Goal: Information Seeking & Learning: Stay updated

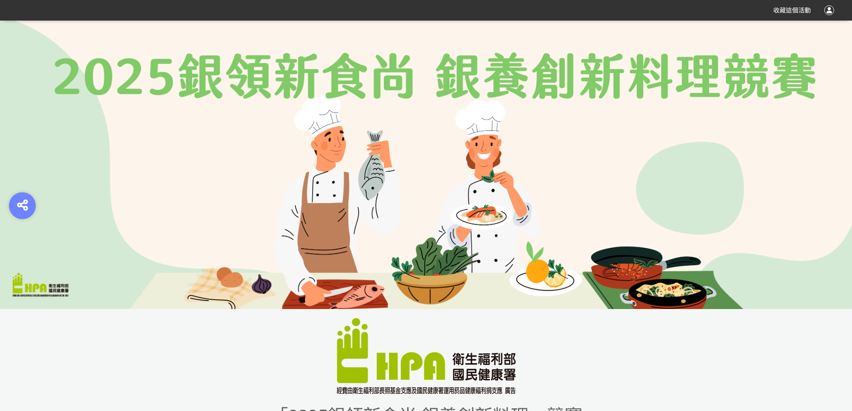
click at [321, 339] on link at bounding box center [426, 356] width 447 height 76
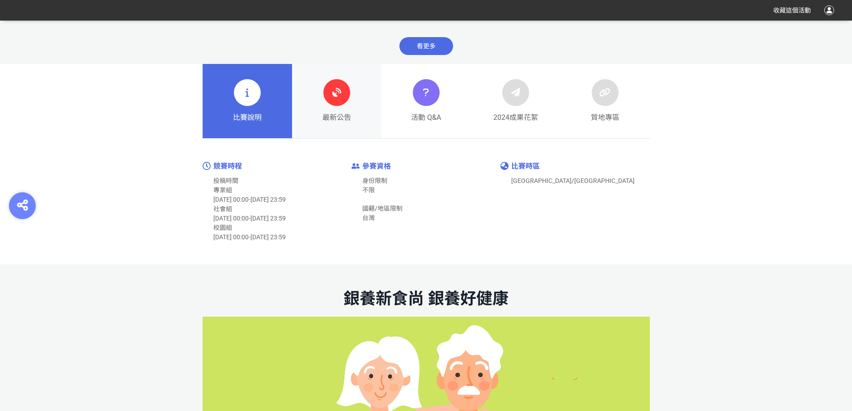
click at [352, 111] on link "最新公告" at bounding box center [336, 101] width 89 height 74
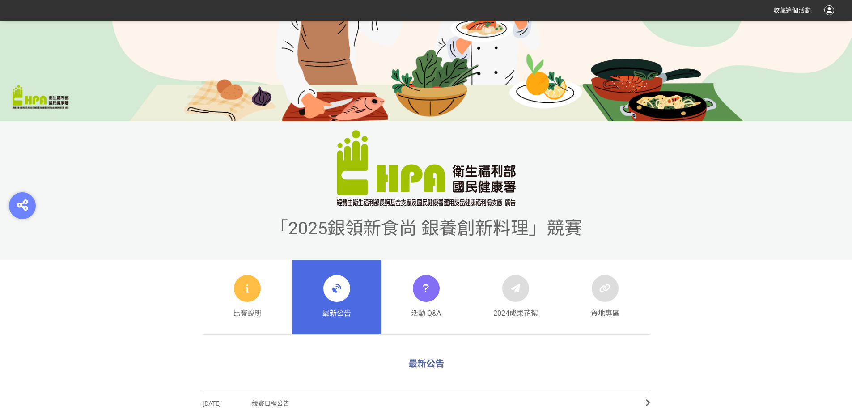
scroll to position [313, 0]
